Goal: Information Seeking & Learning: Learn about a topic

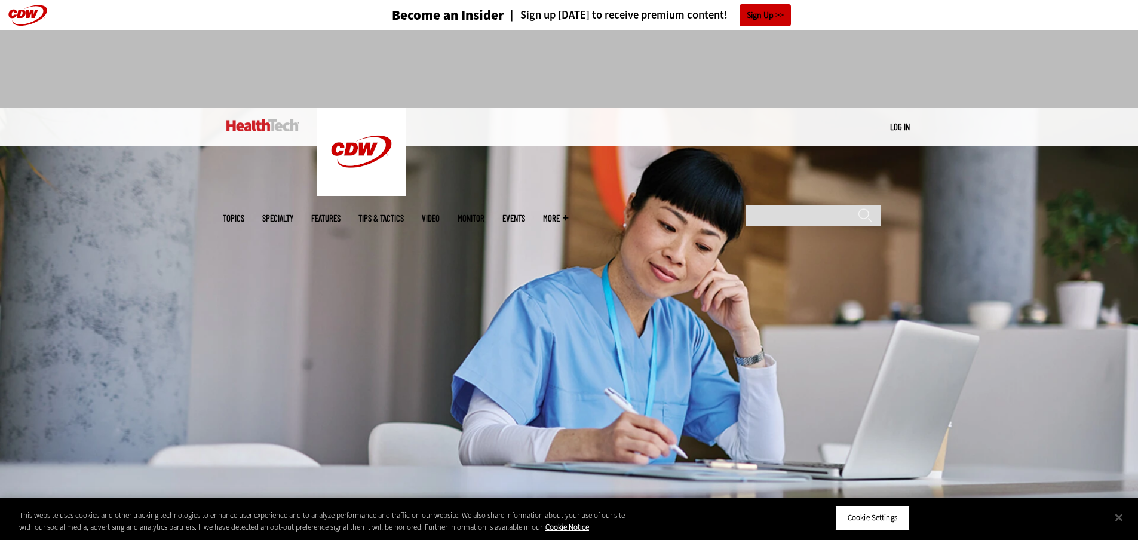
click at [244, 214] on span "Topics" at bounding box center [233, 218] width 21 height 9
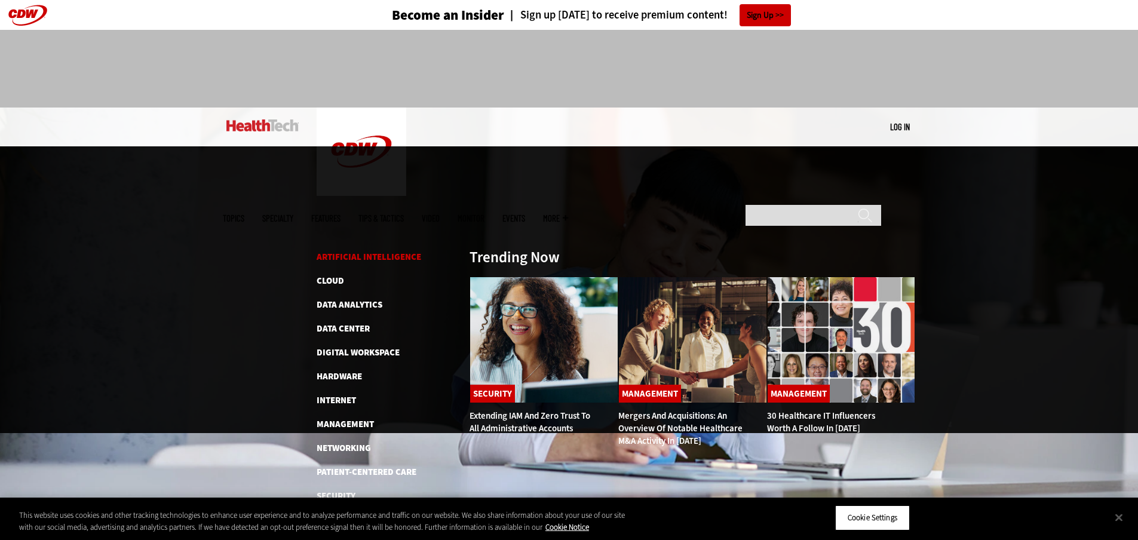
click at [354, 251] on link "Artificial Intelligence" at bounding box center [368, 257] width 104 height 12
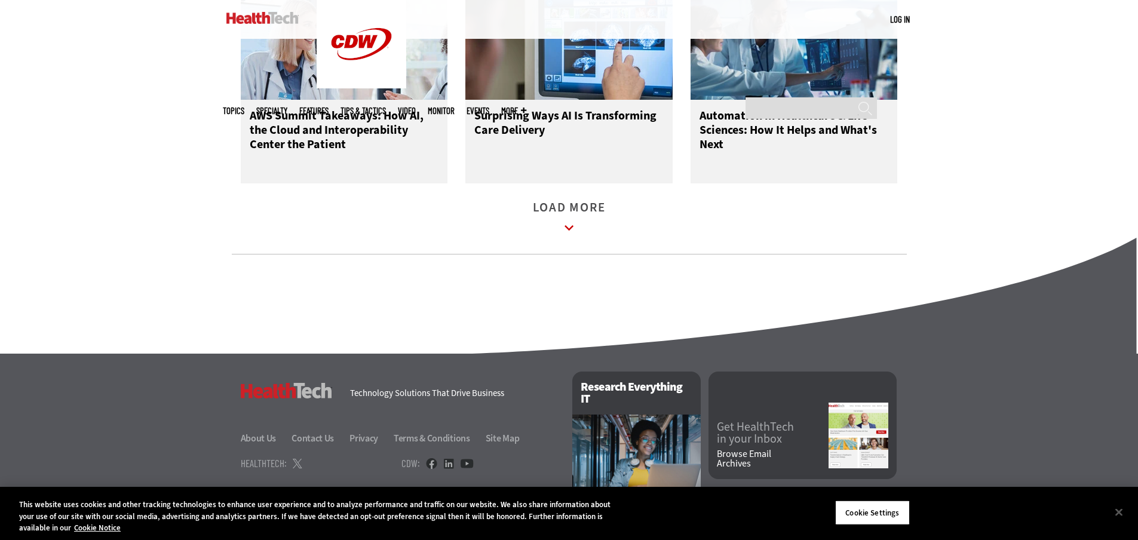
scroll to position [1851, 0]
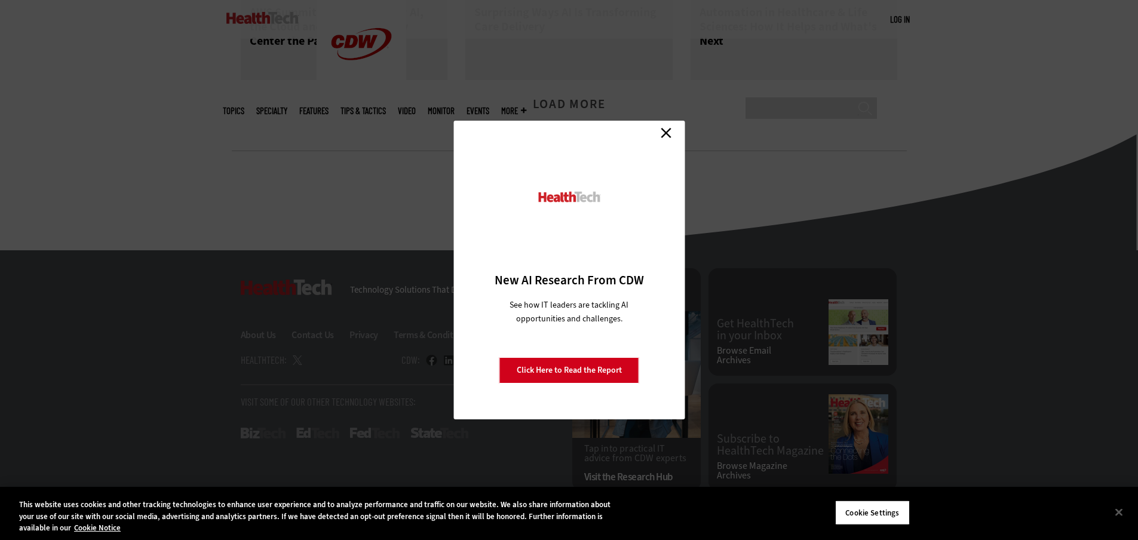
click at [666, 130] on link "Close" at bounding box center [666, 133] width 18 height 18
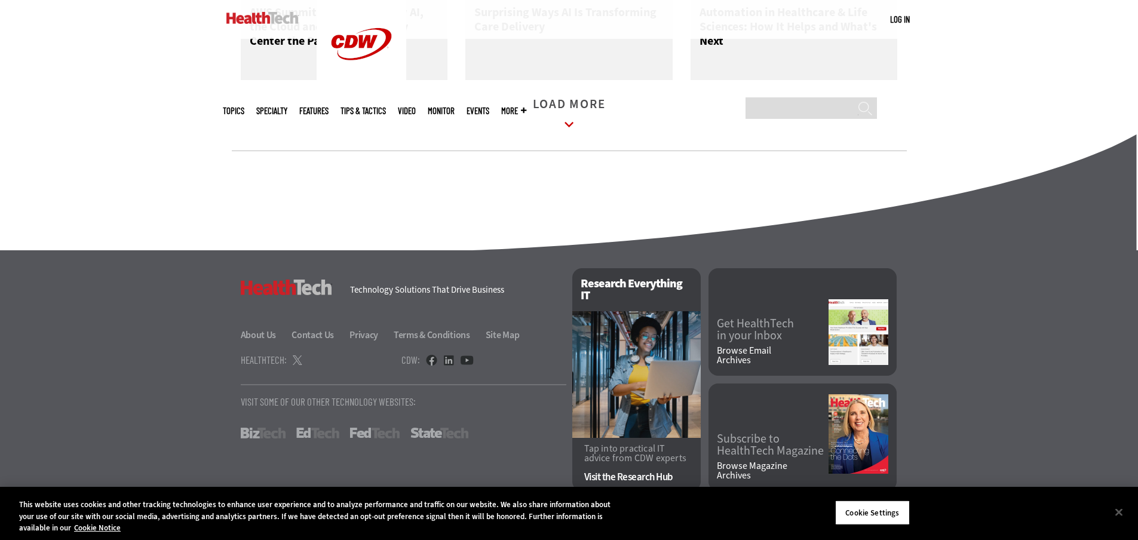
click at [740, 321] on link "Get HealthTech in your Inbox" at bounding box center [773, 330] width 112 height 24
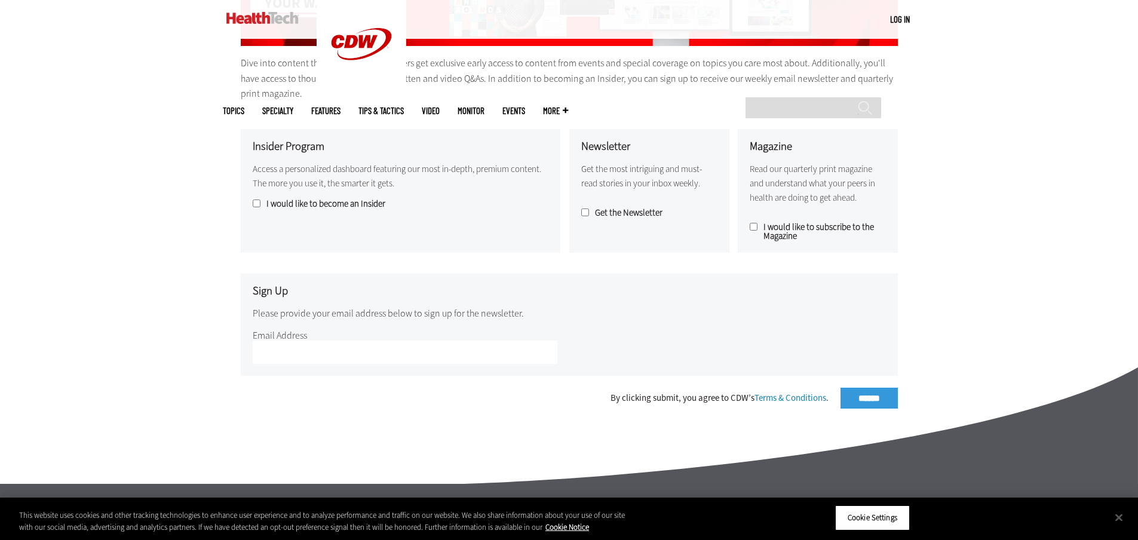
scroll to position [299, 0]
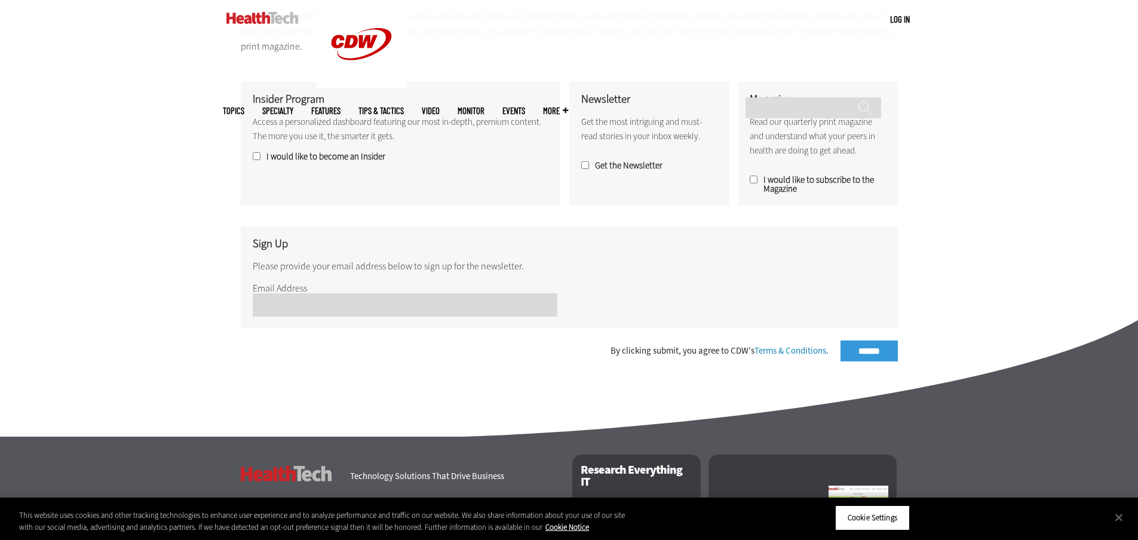
click at [288, 302] on input "Email Address" at bounding box center [405, 304] width 305 height 23
type input "**********"
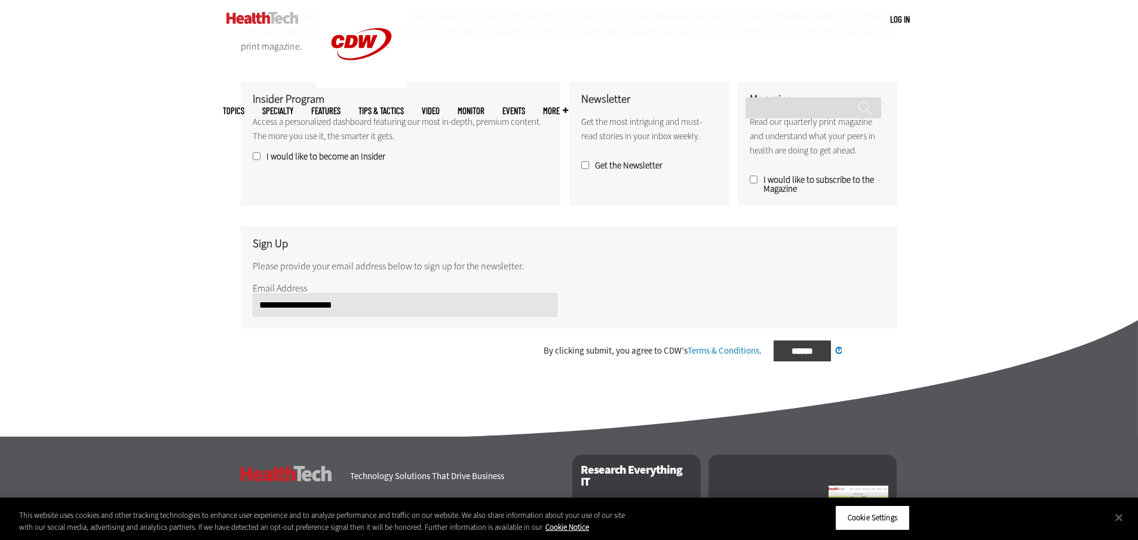
click at [869, 357] on div "By clicking submit, you agree to CDW’s Terms & Conditions . ****** Processing..." at bounding box center [569, 350] width 657 height 21
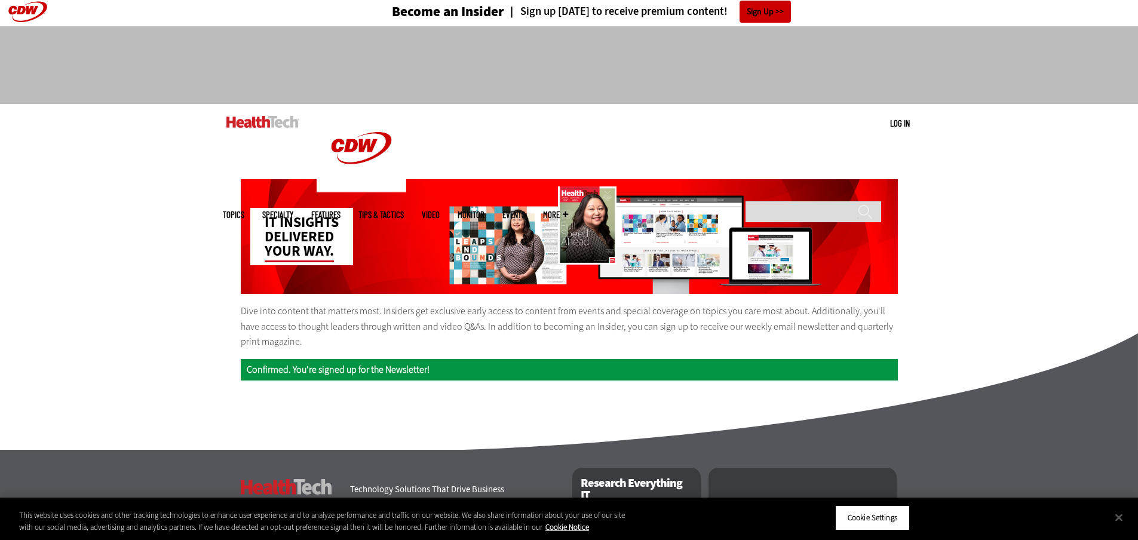
scroll to position [0, 0]
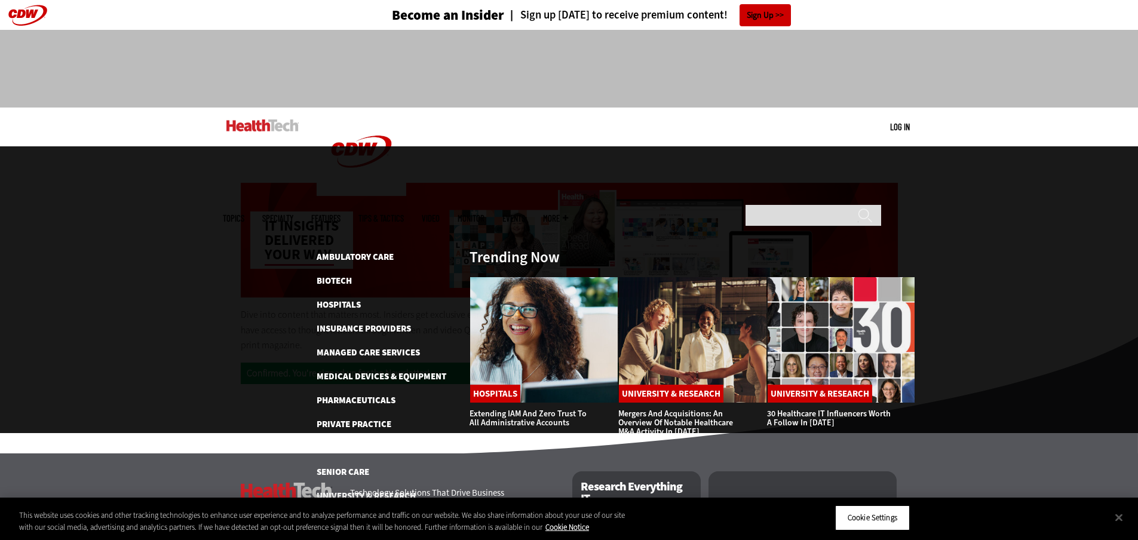
click at [404, 214] on link "Tips & Tactics" at bounding box center [380, 218] width 45 height 9
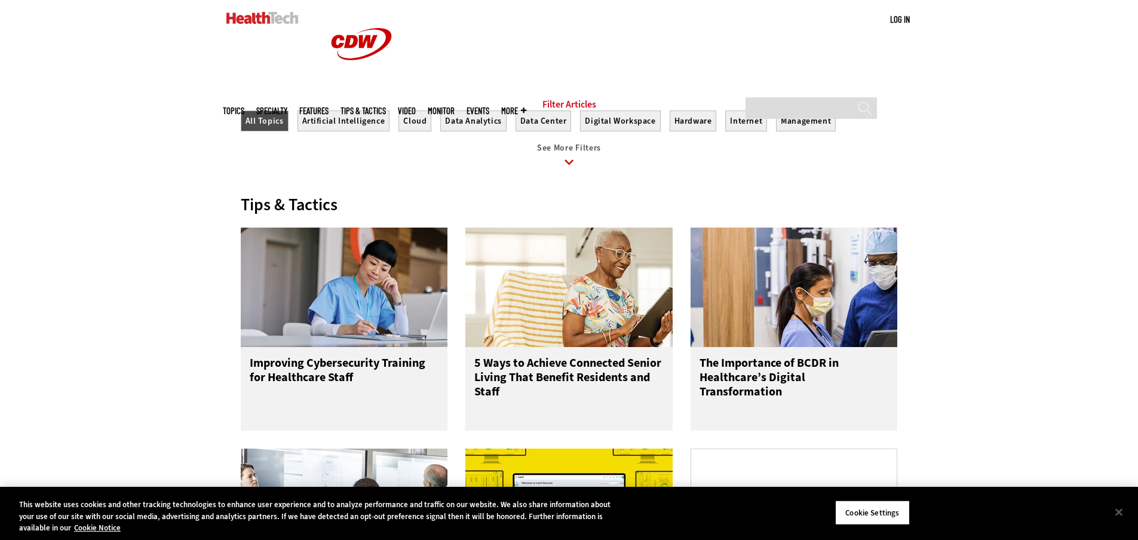
scroll to position [358, 0]
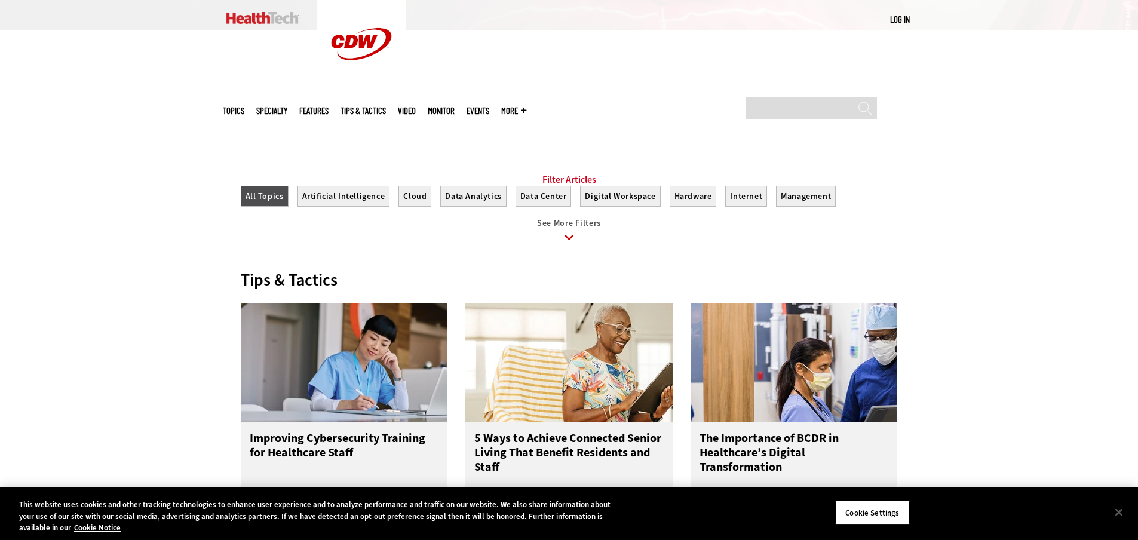
click at [489, 106] on link "Events" at bounding box center [477, 110] width 23 height 9
